Goal: Transaction & Acquisition: Purchase product/service

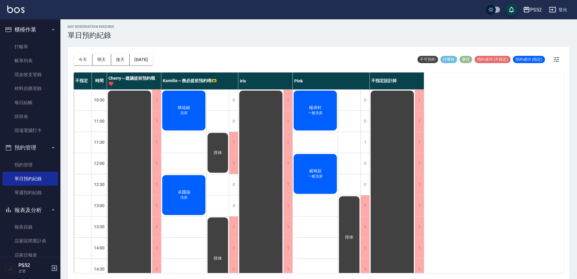
scroll to position [222, 0]
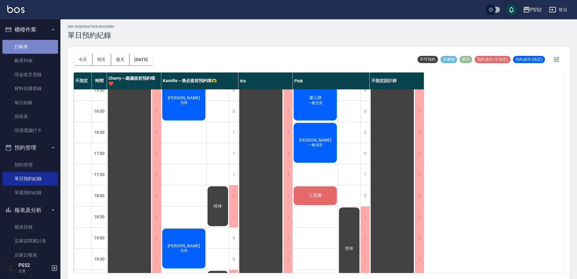
click at [37, 48] on link "打帳單" at bounding box center [30, 47] width 56 height 14
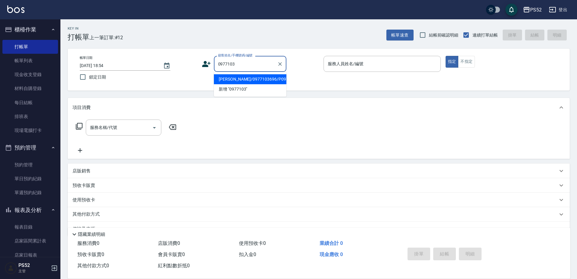
click at [242, 75] on li "[PERSON_NAME]/0977103696/P0977103696" at bounding box center [250, 79] width 73 height 10
type input "[PERSON_NAME]/0977103696/P0977103696"
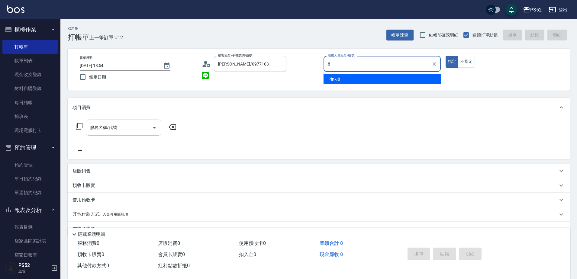
type input "Pink-8"
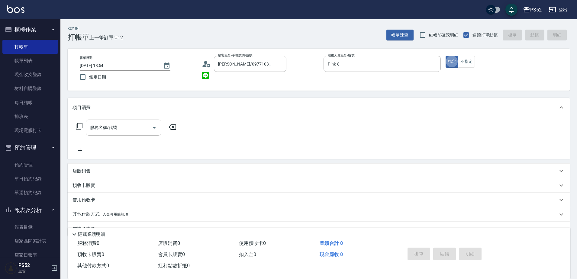
type button "true"
click at [121, 123] on input "服務名稱/代號" at bounding box center [119, 127] width 61 height 11
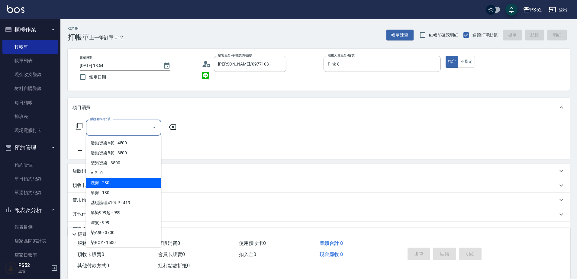
click at [126, 181] on span "洗剪 - 280" at bounding box center [124, 183] width 76 height 10
type input "洗剪(C1)"
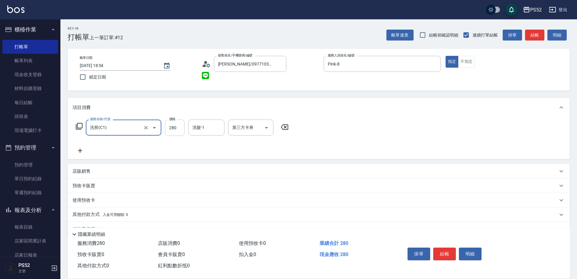
click at [171, 125] on input "280" at bounding box center [175, 128] width 20 height 16
type input "333"
click at [242, 141] on div "服務名稱/代號 洗剪(C1) 服務名稱/代號 價格 333 價格 洗髮-1 洗髮-1 第三方卡券 第三方卡券" at bounding box center [183, 137] width 220 height 35
click at [251, 128] on div "第三方卡券 第三方卡券" at bounding box center [250, 128] width 45 height 16
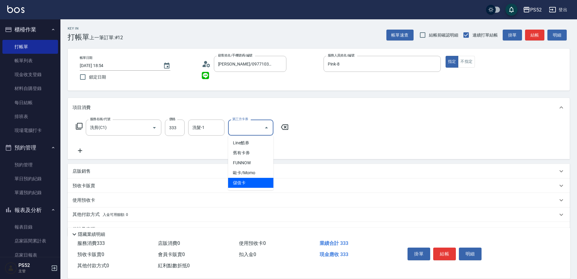
click at [245, 186] on span "儲值卡" at bounding box center [250, 183] width 45 height 10
type input "儲值卡"
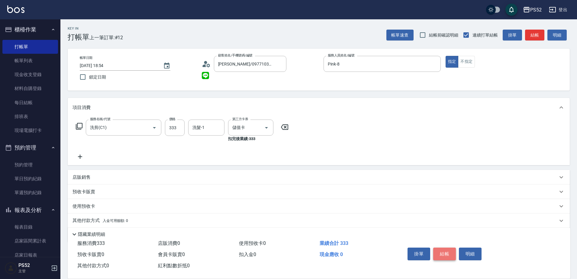
click at [453, 254] on button "結帳" at bounding box center [444, 254] width 23 height 13
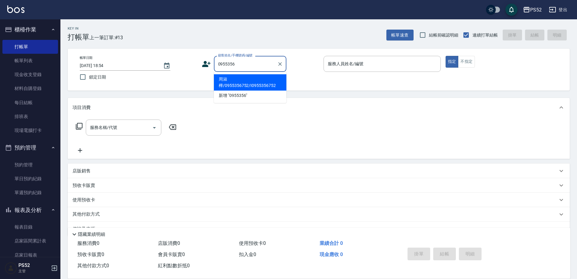
click at [224, 83] on li "周淑樺/0955356752/I0955356752" at bounding box center [250, 82] width 73 height 16
type input "周淑樺/0955356752/I0955356752"
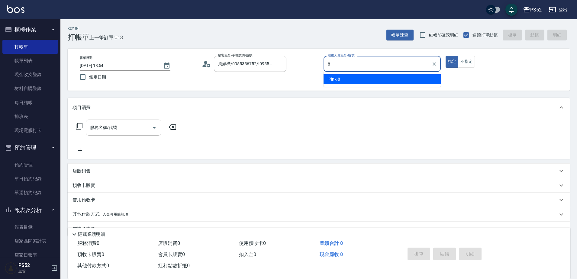
type input "Pink-8"
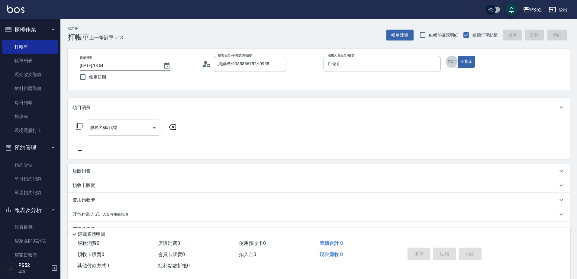
click at [96, 131] on input "服務名稱/代號" at bounding box center [119, 127] width 61 height 11
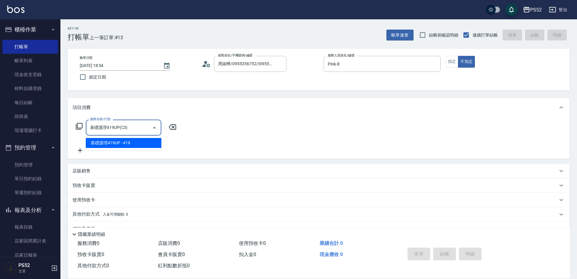
type input "基礎護理419UP(C3)"
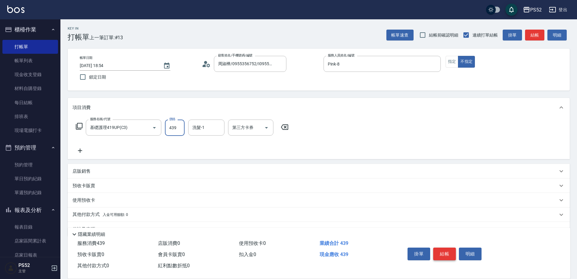
type input "439"
click at [438, 248] on div "掛單 結帳 明細" at bounding box center [444, 254] width 79 height 19
click at [438, 248] on button "結帳" at bounding box center [444, 254] width 23 height 13
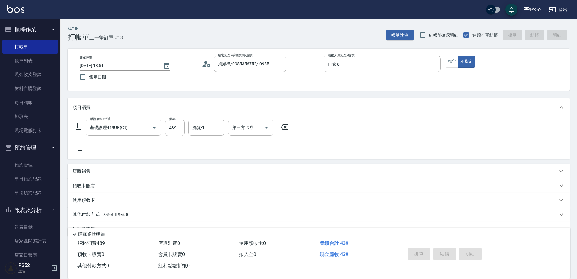
type input "[DATE] 18:55"
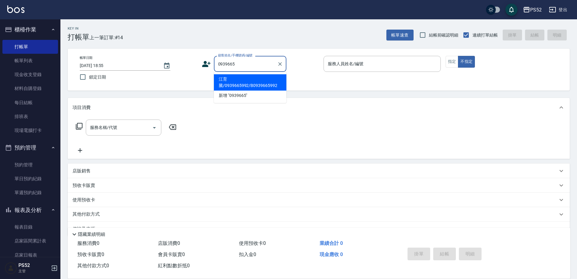
click at [242, 85] on li "江育騰/0939665992/B0939665992" at bounding box center [250, 82] width 73 height 16
type input "江育騰/0939665992/B0939665992"
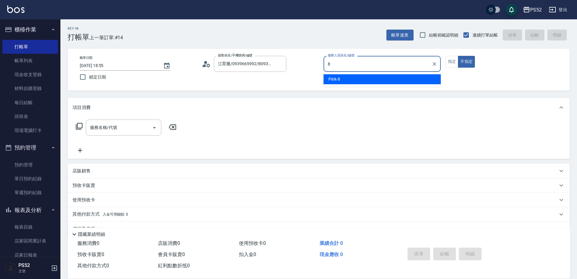
type input "Pink-8"
type button "false"
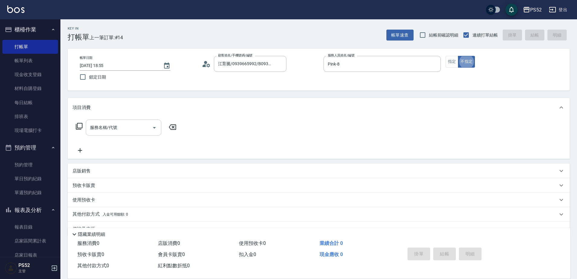
click at [116, 130] on div "服務名稱/代號 服務名稱/代號" at bounding box center [124, 128] width 76 height 16
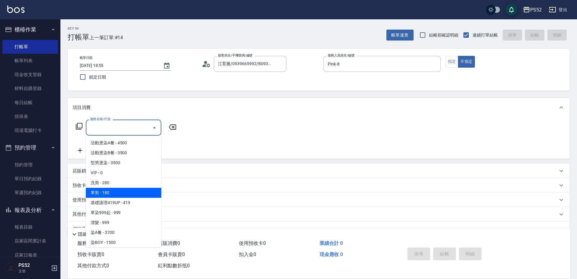
click at [119, 190] on span "單剪 - 180" at bounding box center [124, 193] width 76 height 10
type input "單剪(C2)"
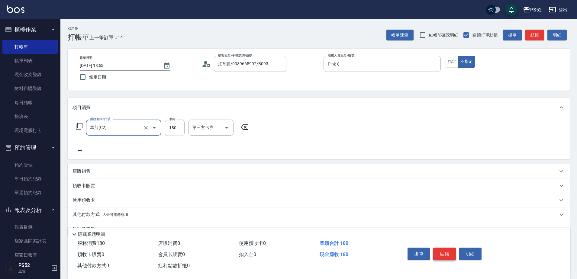
click at [449, 254] on button "結帳" at bounding box center [444, 254] width 23 height 13
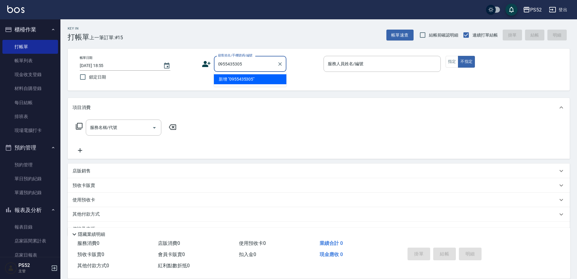
type input "0955435305"
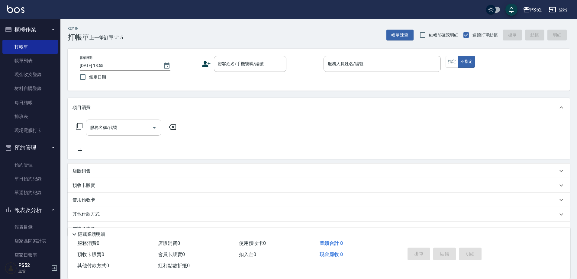
click at [207, 63] on icon at bounding box center [206, 64] width 9 height 9
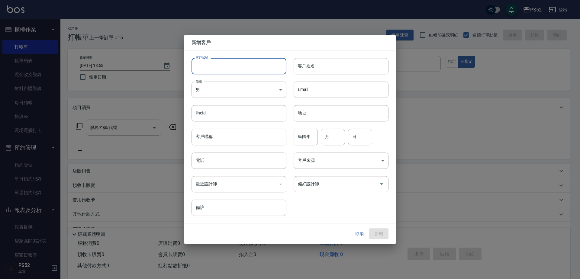
click at [216, 65] on input "客戶編號" at bounding box center [239, 66] width 95 height 16
type input "B0955435305"
click at [205, 161] on input "電話" at bounding box center [239, 161] width 95 height 16
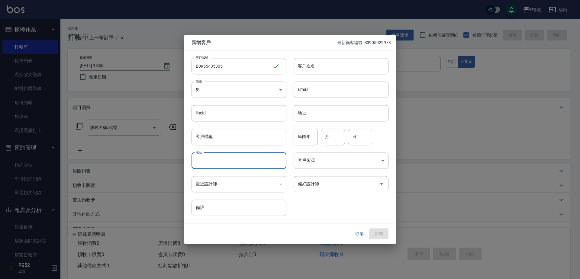
paste input "0955435305"
type input "0955435305"
click at [334, 144] on input "月" at bounding box center [333, 137] width 24 height 16
type input "7"
type input "3"
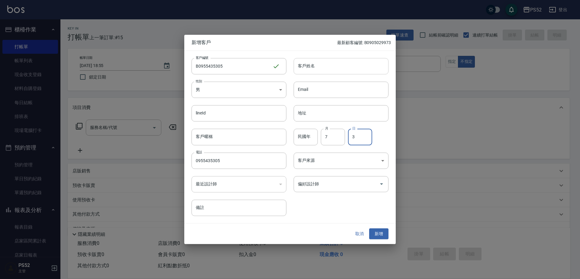
click at [314, 60] on input "客戶姓名" at bounding box center [341, 66] width 95 height 16
type input "[PERSON_NAME]"
click at [377, 234] on button "新增" at bounding box center [378, 234] width 19 height 11
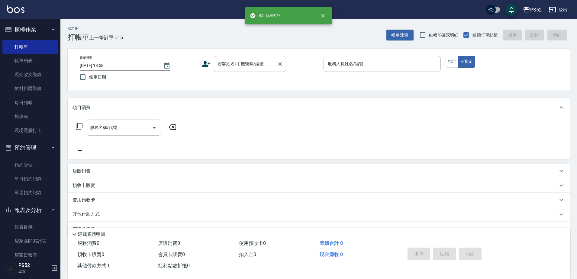
click at [273, 59] on input "顧客姓名/手機號碼/編號" at bounding box center [246, 64] width 58 height 11
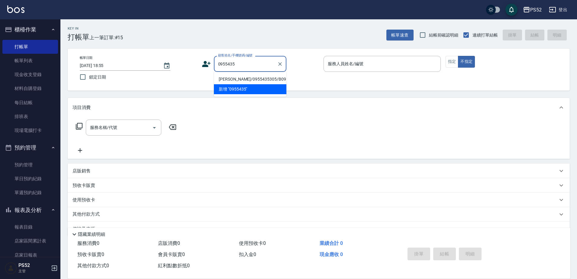
click at [243, 84] on li "[PERSON_NAME]/0955435305/B0955435305" at bounding box center [250, 79] width 73 height 10
type input "[PERSON_NAME]/0955435305/B0955435305"
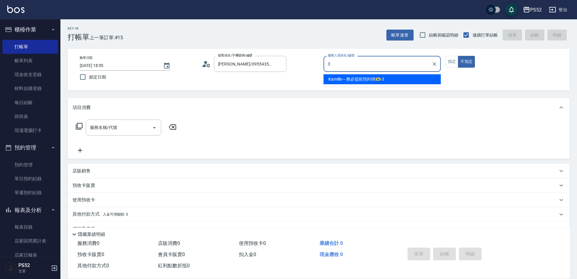
type input "Kamille～務必提前預約唷🫶-3"
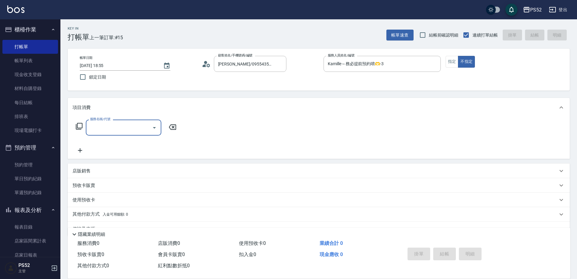
click at [142, 128] on input "服務名稱/代號" at bounding box center [119, 127] width 61 height 11
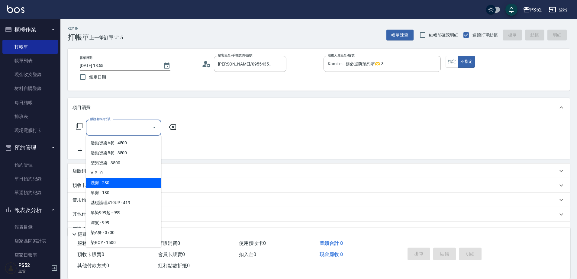
click at [145, 187] on span "洗剪 - 280" at bounding box center [124, 183] width 76 height 10
type input "洗剪(C1)"
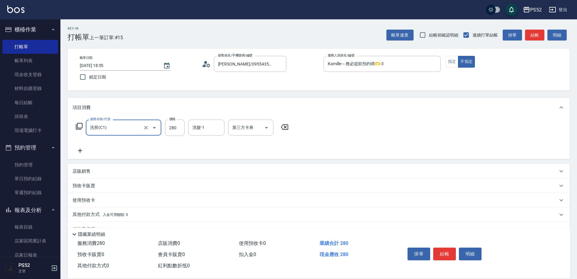
click at [146, 132] on div at bounding box center [150, 128] width 17 height 16
click at [149, 129] on button "Clear" at bounding box center [146, 128] width 8 height 8
click at [158, 128] on button "Open" at bounding box center [155, 128] width 10 height 10
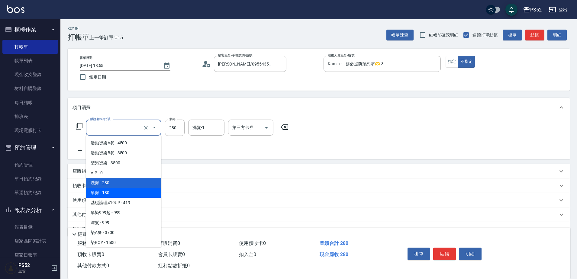
click at [136, 192] on span "單剪 - 180" at bounding box center [124, 193] width 76 height 10
type input "單剪(C2)"
type input "180"
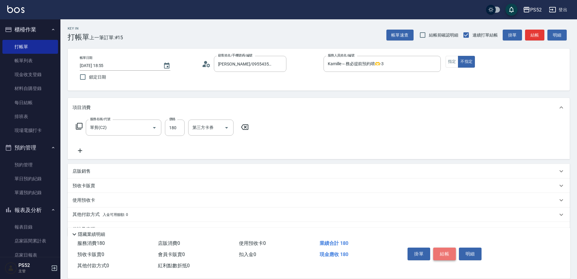
click at [440, 252] on button "結帳" at bounding box center [444, 254] width 23 height 13
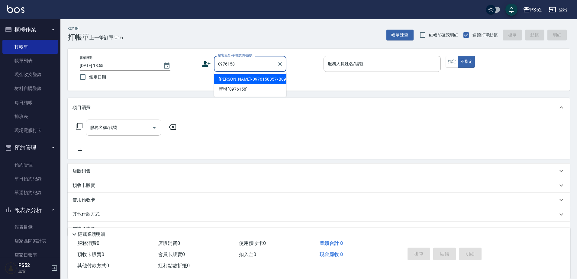
click at [252, 83] on li "[PERSON_NAME]/0976158357/B0976158357" at bounding box center [250, 79] width 73 height 10
type input "[PERSON_NAME]/0976158357/B0976158357"
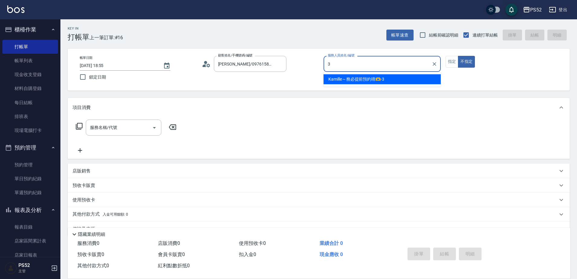
type input "Kamille～務必提前預約唷🫶-3"
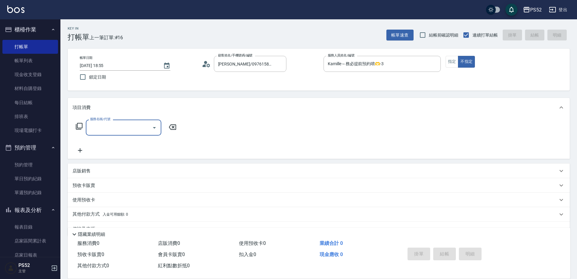
click at [115, 132] on input "服務名稱/代號" at bounding box center [119, 127] width 61 height 11
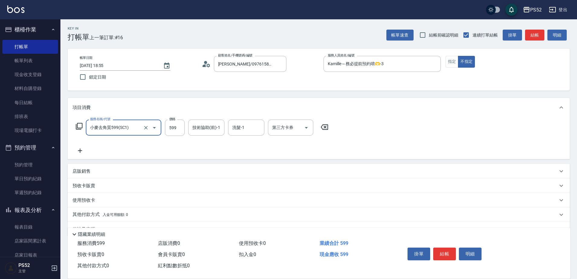
type input "小麥去角質599(SC1)"
click at [79, 151] on icon at bounding box center [80, 150] width 15 height 7
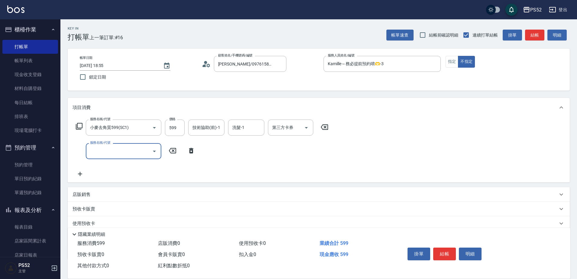
click at [103, 151] on input "服務名稱/代號" at bounding box center [119, 151] width 61 height 11
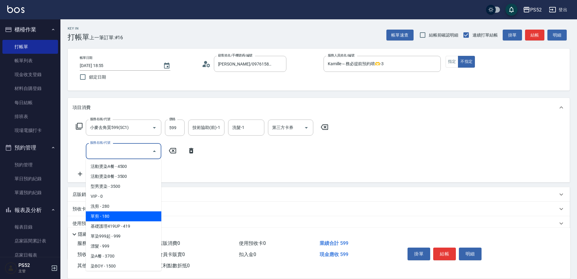
click at [115, 214] on span "單剪 - 180" at bounding box center [124, 217] width 76 height 10
type input "單剪(C2)"
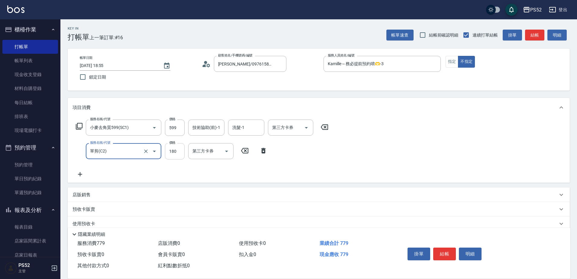
click at [176, 153] on input "180" at bounding box center [175, 151] width 20 height 16
type input "200"
click at [449, 248] on button "結帳" at bounding box center [444, 254] width 23 height 13
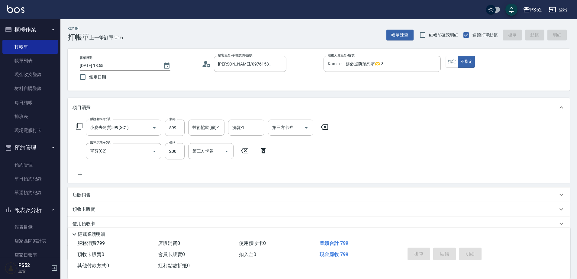
type input "[DATE] 18:56"
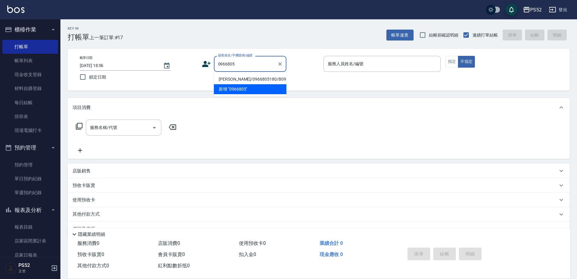
click at [265, 82] on li "[PERSON_NAME]/0966805180/B0966805180" at bounding box center [250, 79] width 73 height 10
type input "[PERSON_NAME]/0966805180/B0966805180"
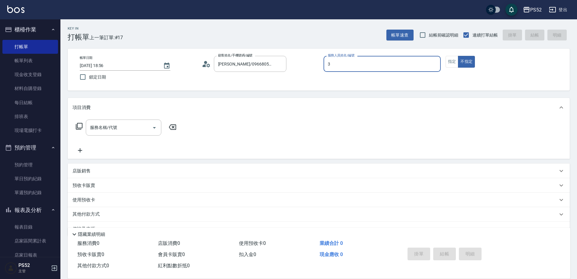
type input "Kamille～務必提前預約唷🫶-3"
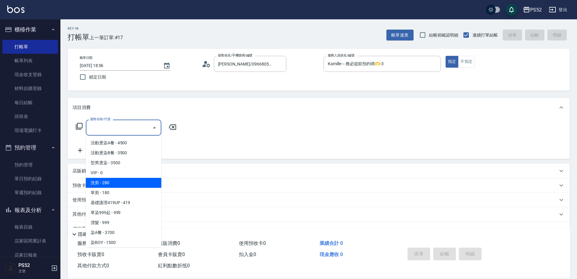
type input "洗剪(C1)"
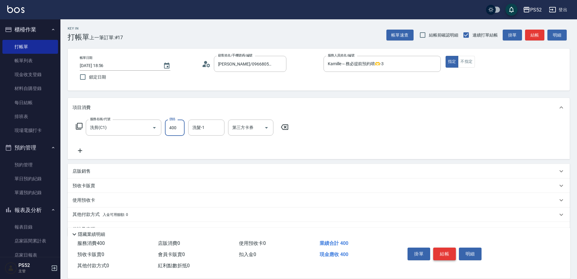
type input "400"
click at [453, 248] on button "結帳" at bounding box center [444, 254] width 23 height 13
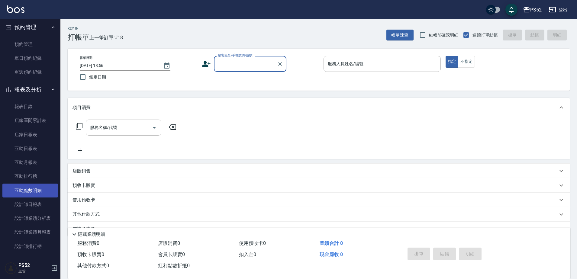
scroll to position [121, 0]
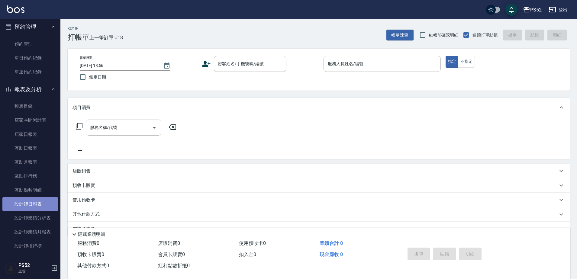
click at [37, 205] on link "設計師日報表" at bounding box center [30, 204] width 56 height 14
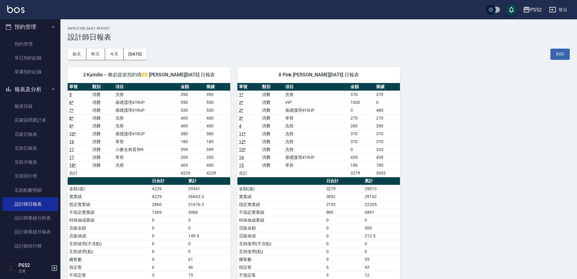
click at [35, 90] on button "報表及分析" at bounding box center [30, 90] width 56 height 16
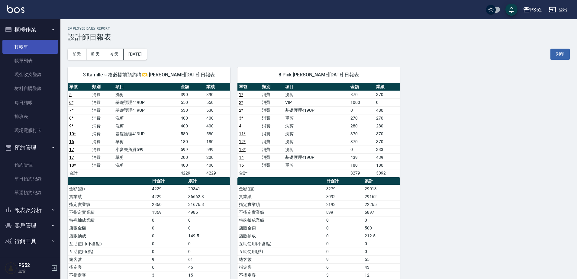
click at [29, 47] on link "打帳單" at bounding box center [30, 47] width 56 height 14
